Goal: Task Accomplishment & Management: Manage account settings

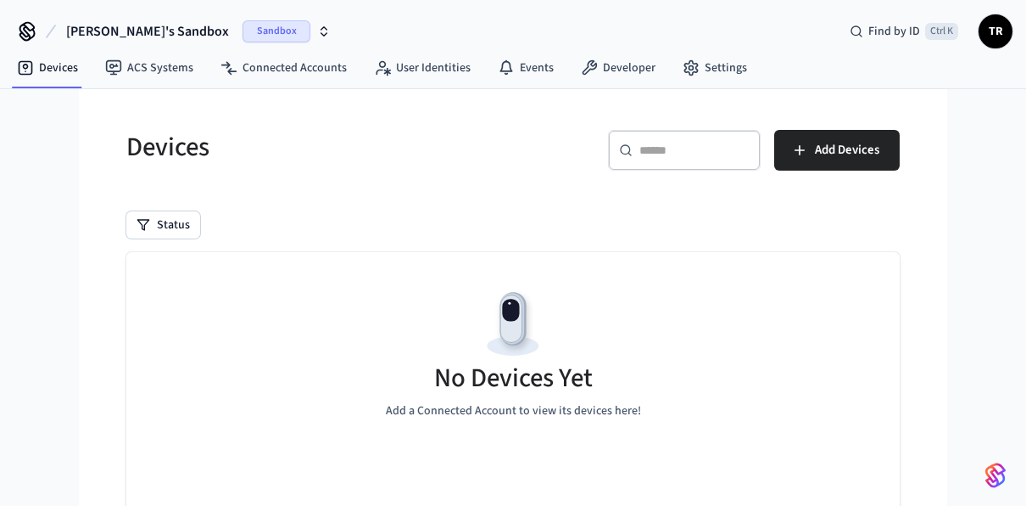
click at [142, 39] on span "[PERSON_NAME]'s Sandbox" at bounding box center [147, 31] width 163 height 20
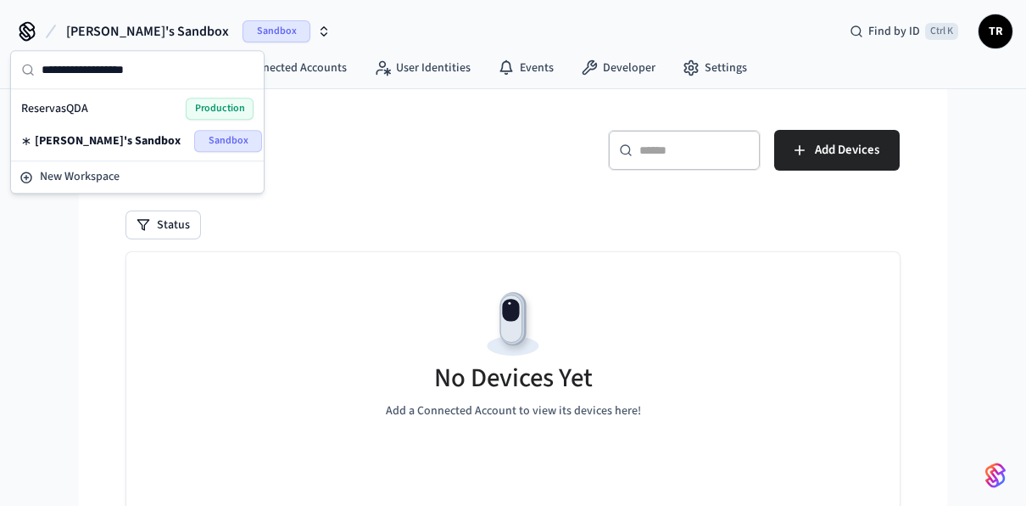
click at [148, 114] on div "ReservasQDA Production" at bounding box center [137, 109] width 232 height 22
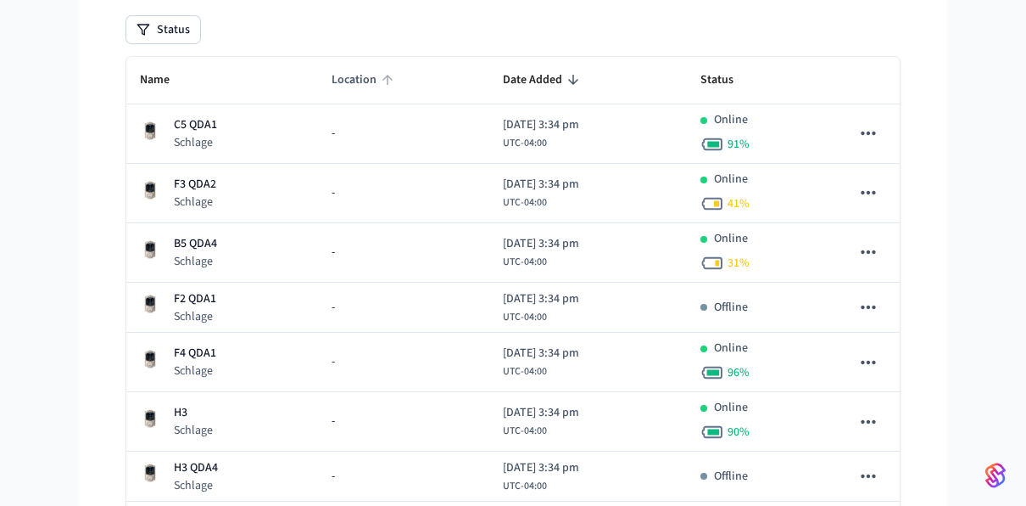
scroll to position [260, 0]
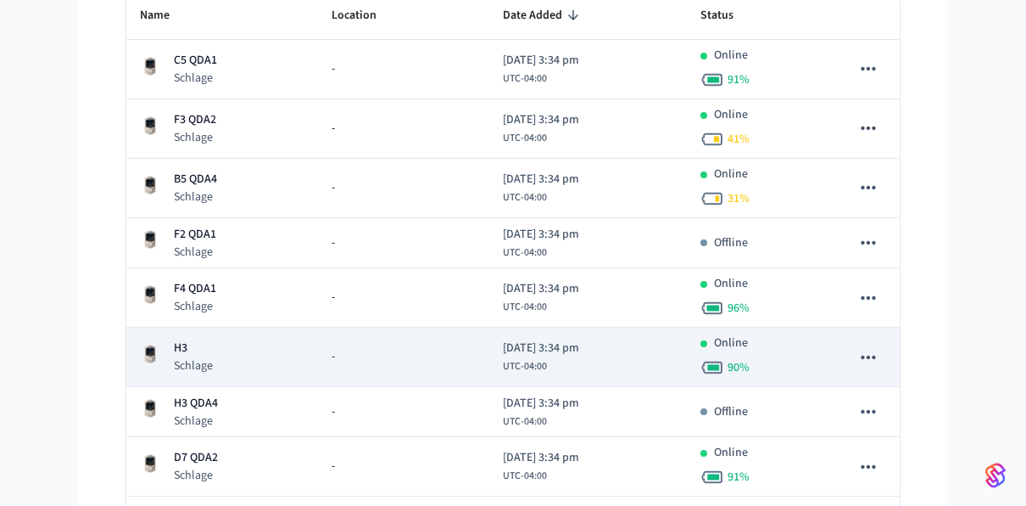
click at [261, 344] on div "H3 Schlage" at bounding box center [222, 356] width 165 height 35
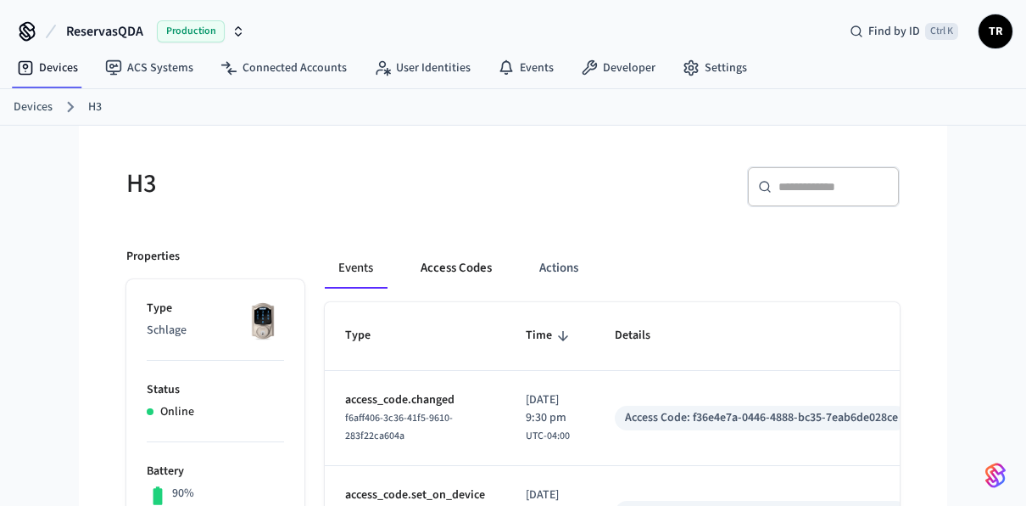
click at [455, 258] on button "Access Codes" at bounding box center [456, 268] width 98 height 41
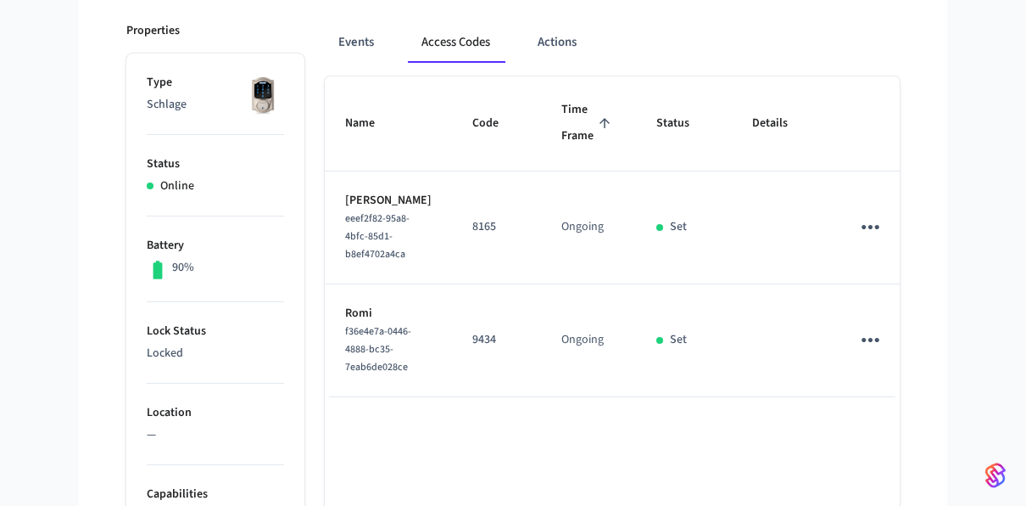
scroll to position [234, 0]
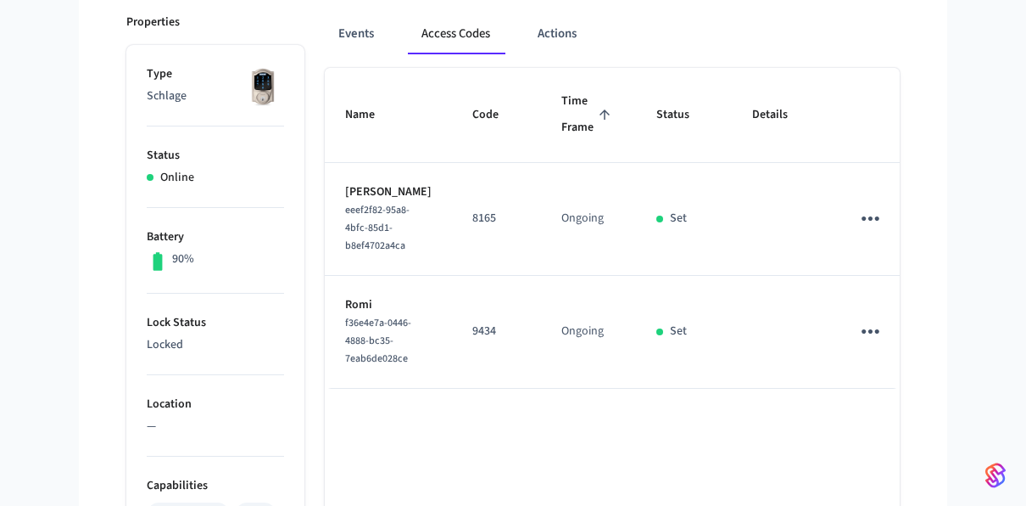
click at [857, 229] on icon "sticky table" at bounding box center [870, 218] width 26 height 26
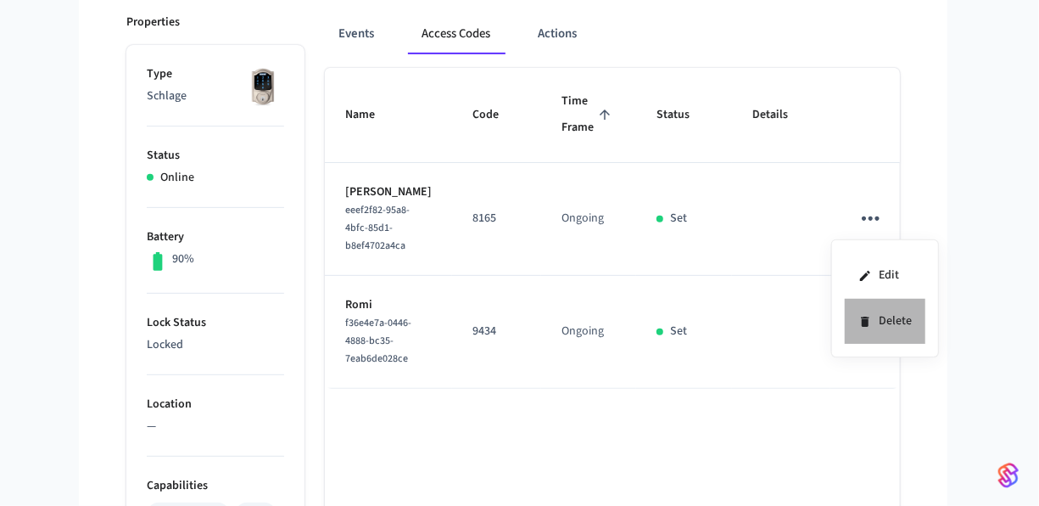
click at [869, 307] on li "Delete" at bounding box center [885, 321] width 81 height 45
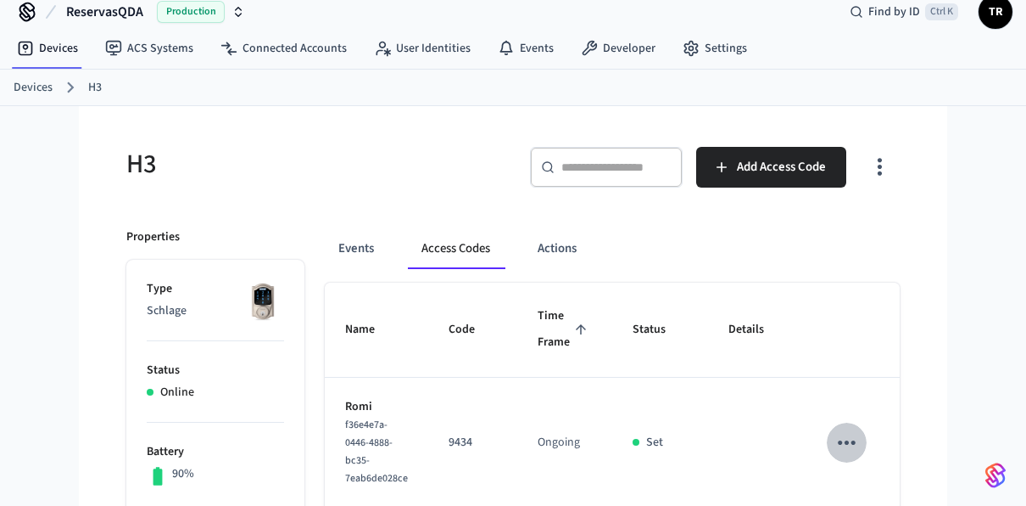
scroll to position [16, 0]
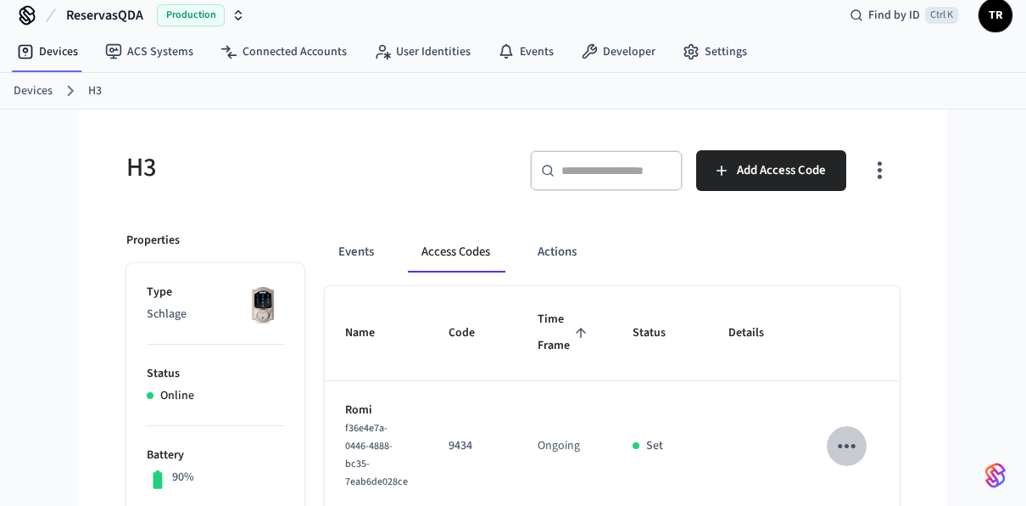
click at [41, 86] on link "Devices" at bounding box center [33, 91] width 39 height 18
